Goal: Complete application form: Complete application form

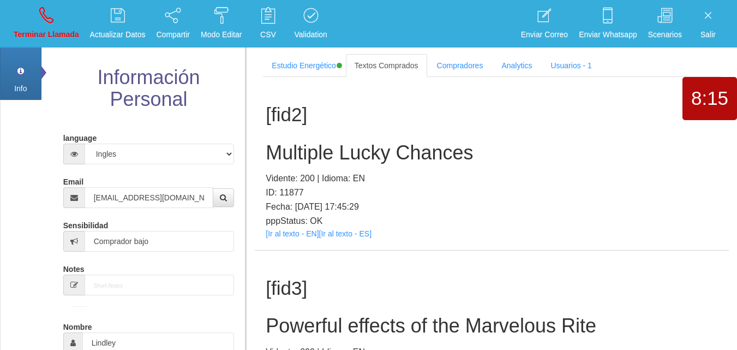
select select "4"
select select "2"
click at [45, 19] on icon at bounding box center [46, 15] width 14 height 17
select select "0"
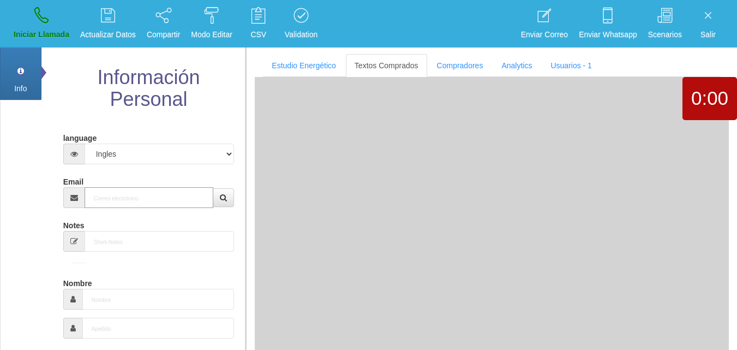
click at [146, 197] on input "Email" at bounding box center [149, 197] width 129 height 21
paste input "[EMAIL_ADDRESS][DOMAIN_NAME]"
type input "[EMAIL_ADDRESS][DOMAIN_NAME]"
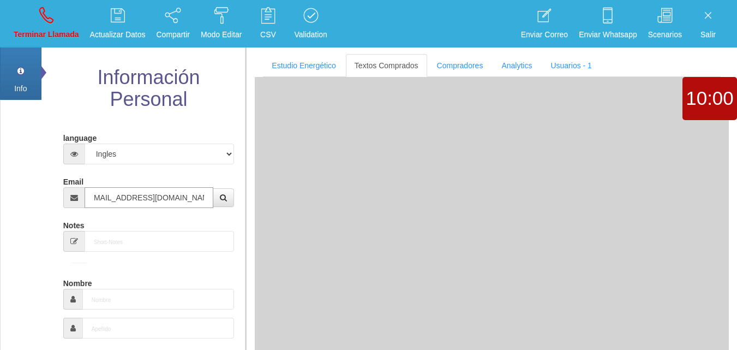
type input "[DATE]"
select select "2"
type input "Comprador simple"
type input "[PERSON_NAME]"
select select "2"
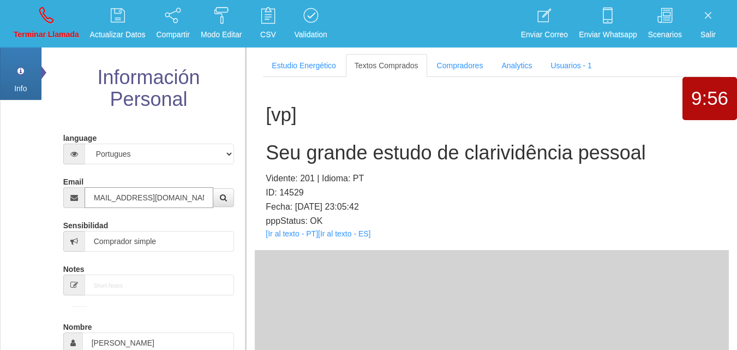
type input "[EMAIL_ADDRESS][DOMAIN_NAME]"
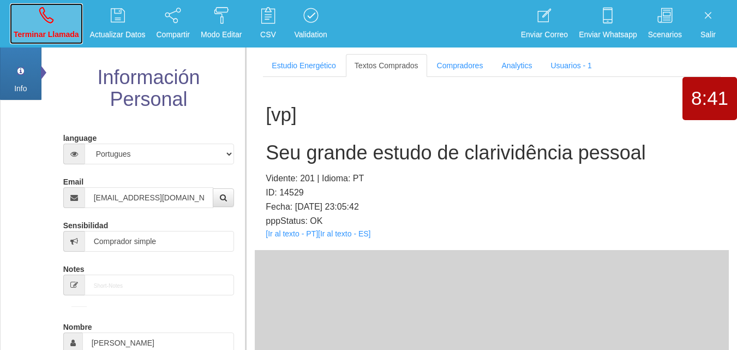
click at [51, 39] on p "Terminar Llamada" at bounding box center [46, 34] width 65 height 13
select select "0"
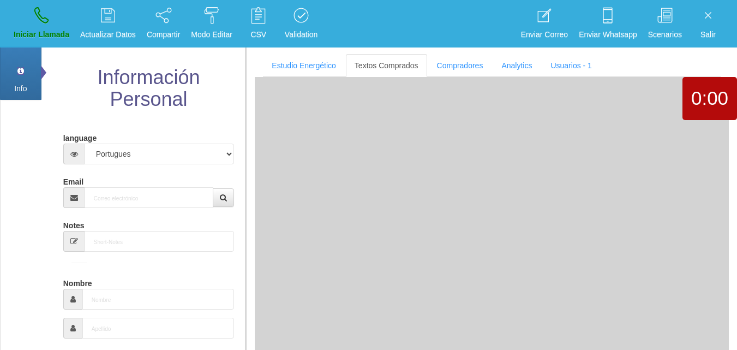
click at [57, 191] on div "Información Personal language Español Portugues Frances Ingles Email Sensibilid…" at bounding box center [144, 347] width 188 height 605
click at [124, 196] on input "Email" at bounding box center [149, 197] width 129 height 21
paste input "[EMAIL_ADDRESS][DOMAIN_NAME]"
type input "[EMAIL_ADDRESS][DOMAIN_NAME]"
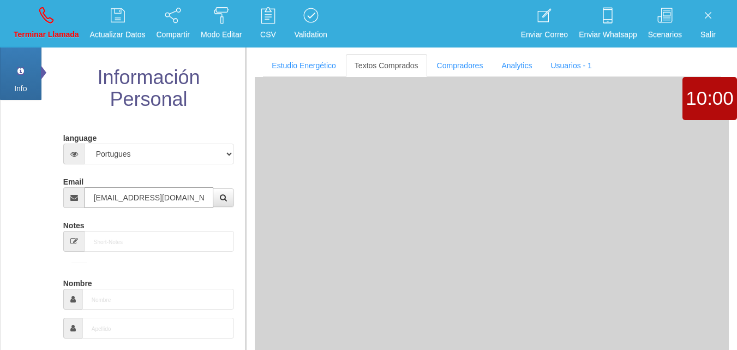
type input "[DATE]"
select select "1"
type input "Excelente Comprador"
type input "Fer"
select select "2"
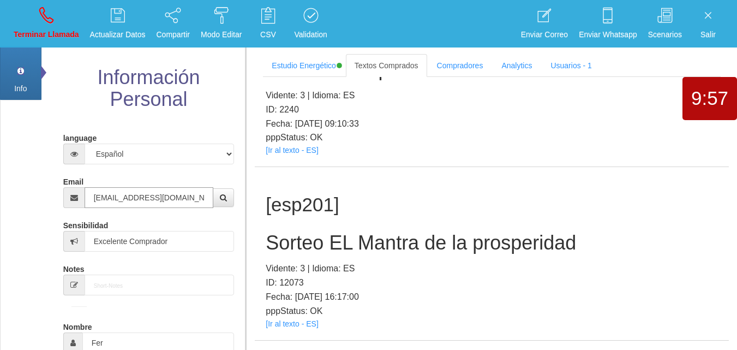
scroll to position [436, 0]
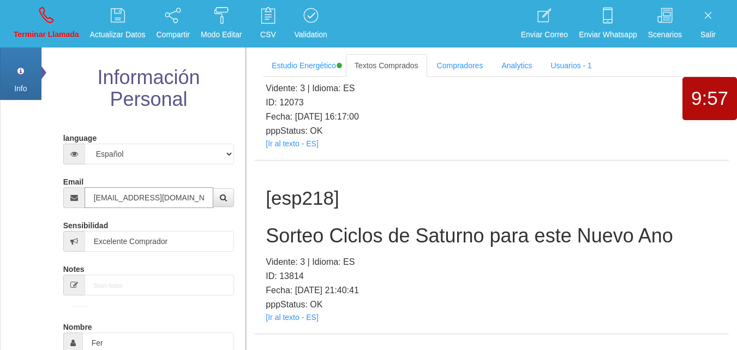
type input "[EMAIL_ADDRESS][DOMAIN_NAME]"
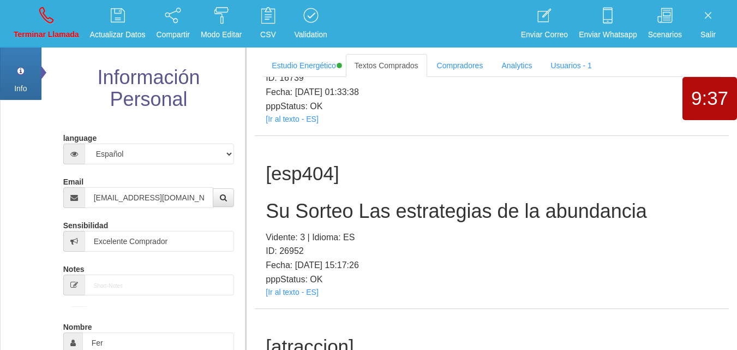
scroll to position [1572, 0]
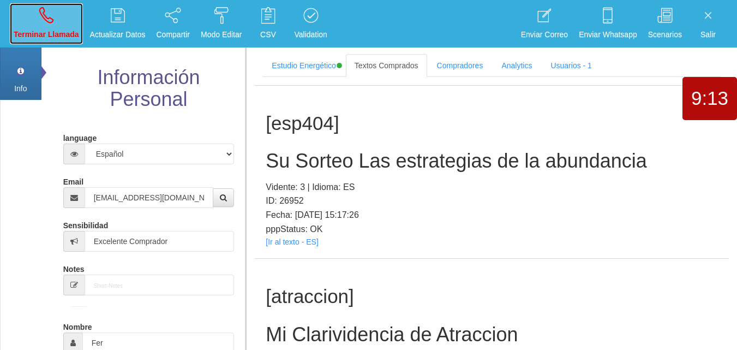
click at [40, 22] on icon at bounding box center [46, 15] width 14 height 17
select select "0"
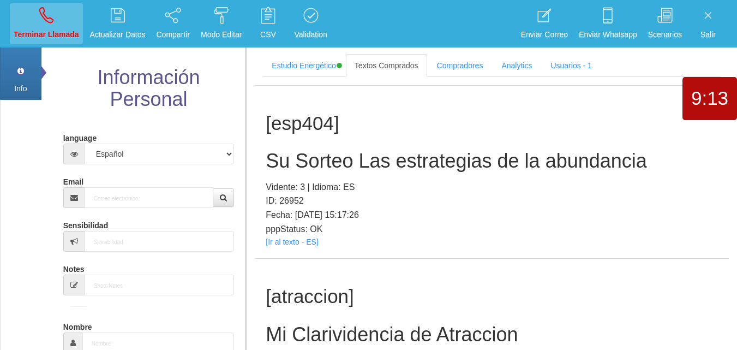
scroll to position [0, 0]
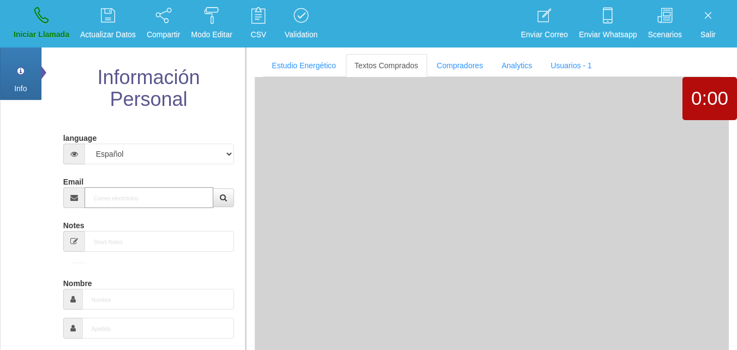
click at [140, 202] on input "Email" at bounding box center [149, 197] width 129 height 21
paste input "[EMAIL_ADDRESS][DOMAIN_NAME]"
type input "[EMAIL_ADDRESS][DOMAIN_NAME]"
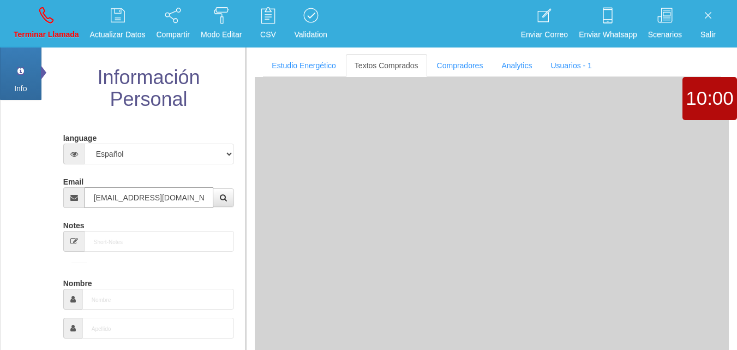
type input "7 Dic 1934"
select select
type input "Comprador simple"
type input "[PERSON_NAME]"
select select "2"
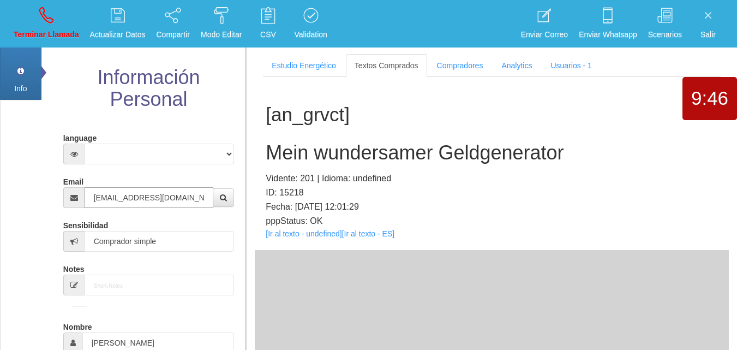
type input "[EMAIL_ADDRESS][DOMAIN_NAME]"
click at [287, 230] on link "[Ir al texto - undefined]" at bounding box center [304, 233] width 76 height 9
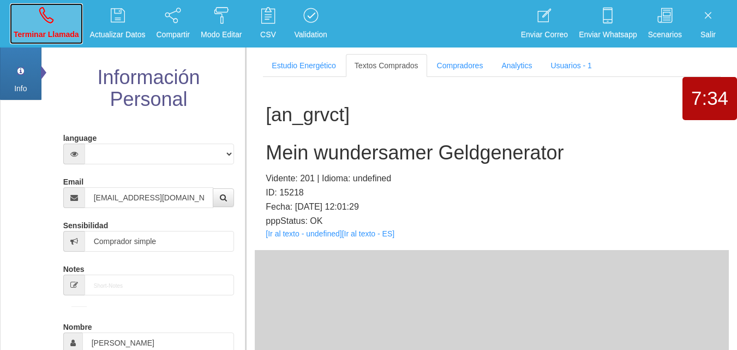
click at [34, 13] on link "Terminar Llamada" at bounding box center [46, 23] width 73 height 41
select select "0"
